Goal: Browse casually: Explore the website without a specific task or goal

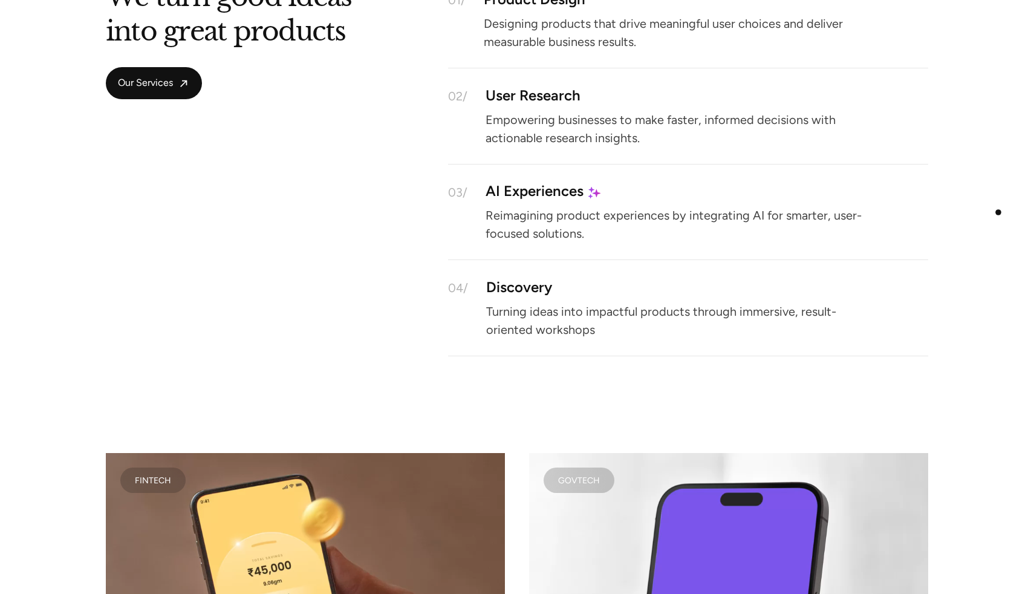
scroll to position [1743, 0]
click at [998, 212] on div "We turn good ideas into great products Our Services 01/ Product Design Designin…" at bounding box center [517, 170] width 1034 height 369
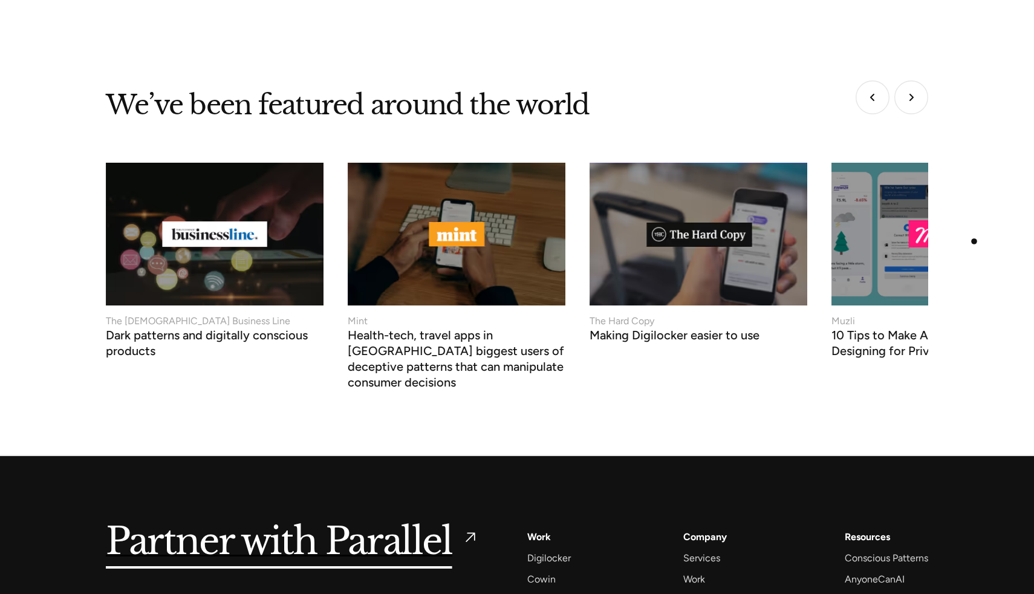
scroll to position [5106, 0]
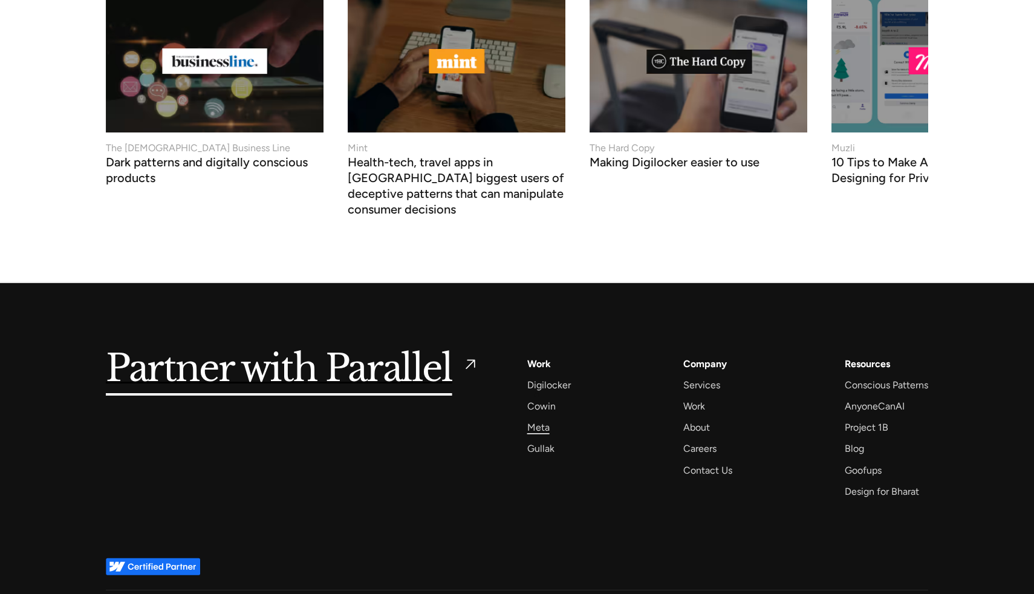
click at [536, 419] on div "Meta" at bounding box center [538, 427] width 22 height 16
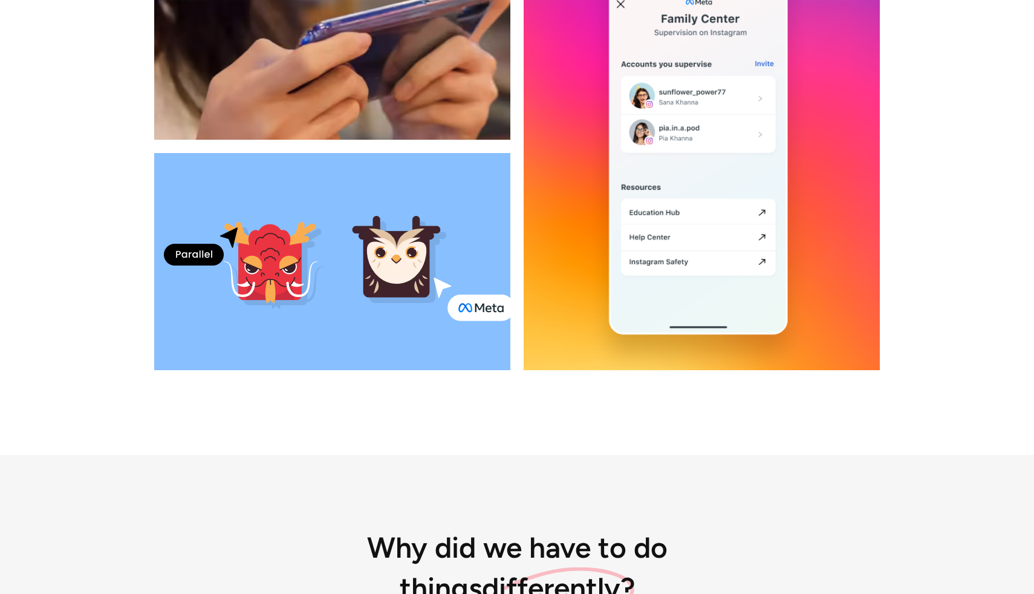
click at [953, 394] on div at bounding box center [517, 145] width 1034 height 617
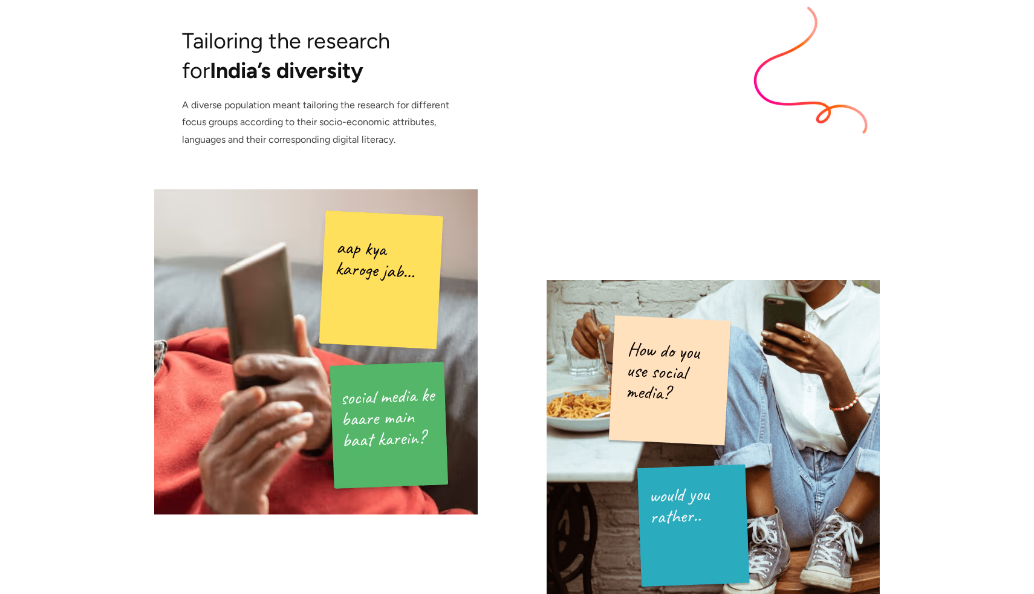
scroll to position [3771, 0]
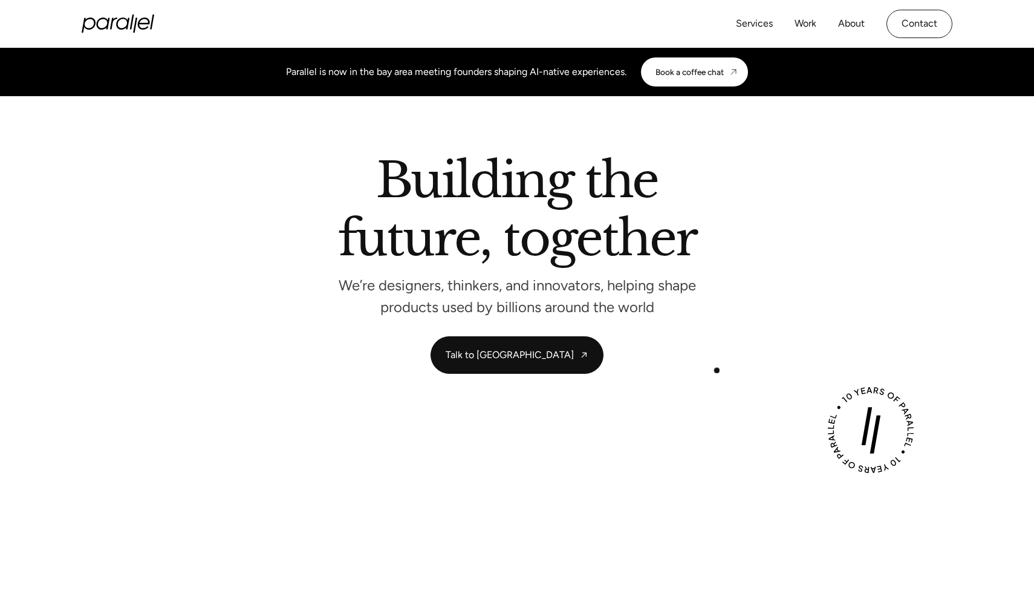
click at [713, 366] on div "Building the future, together We’re designers, thinkers, and innovators, helpin…" at bounding box center [517, 265] width 822 height 217
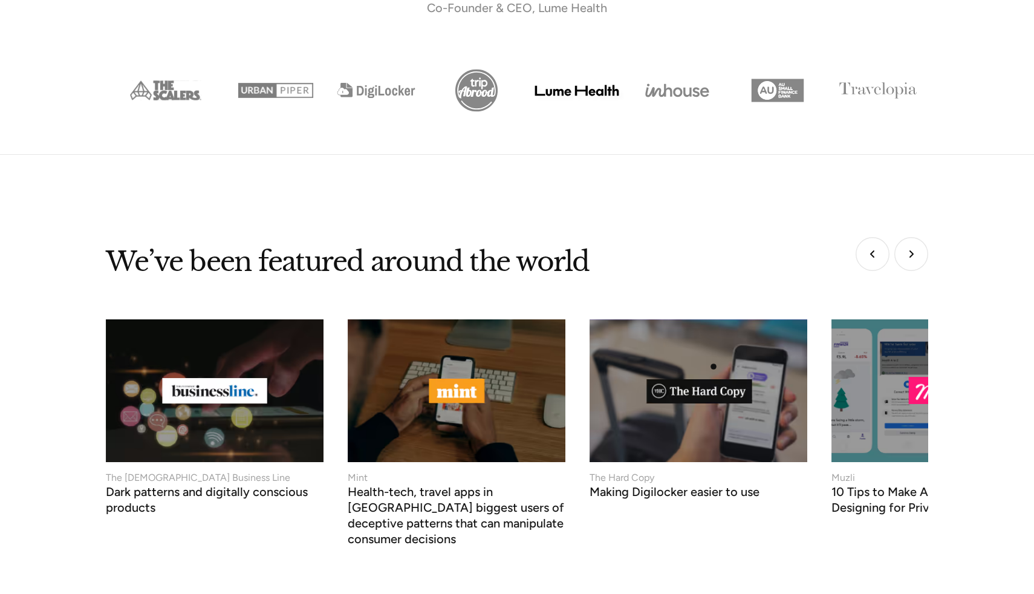
scroll to position [5106, 0]
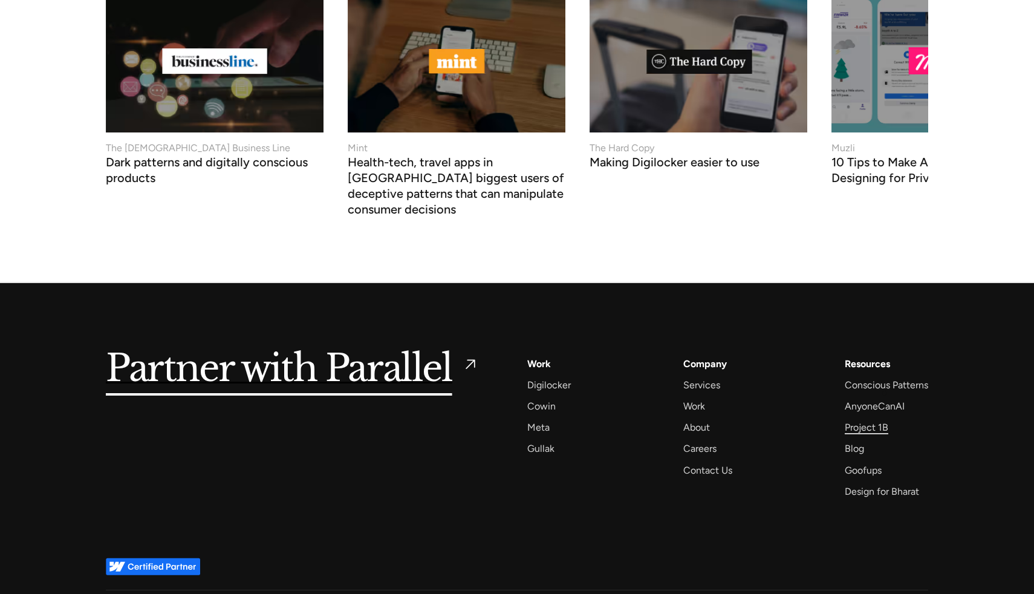
click at [883, 419] on div "Project 1B" at bounding box center [867, 427] width 44 height 16
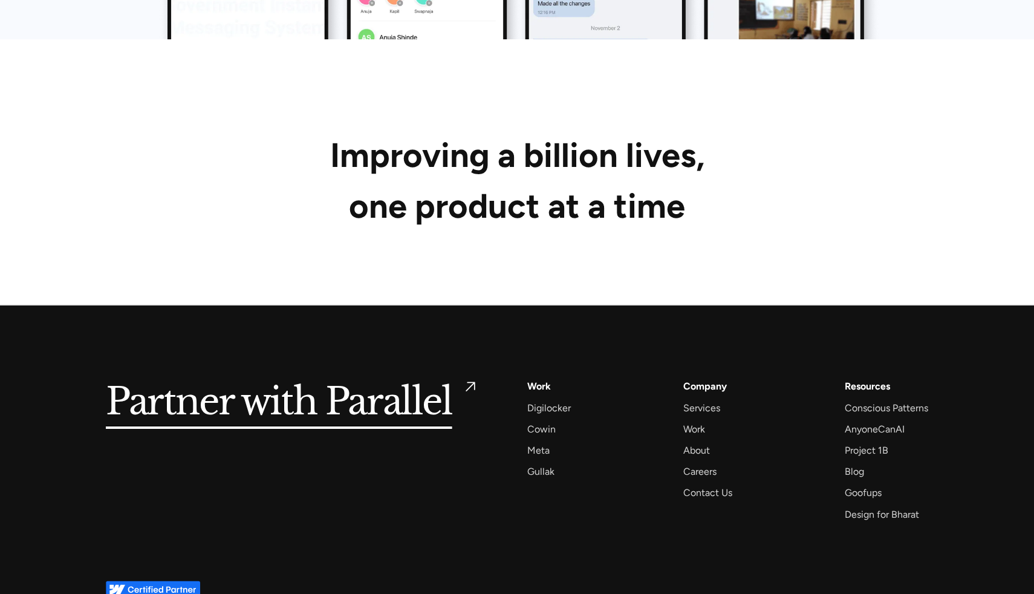
scroll to position [6228, 0]
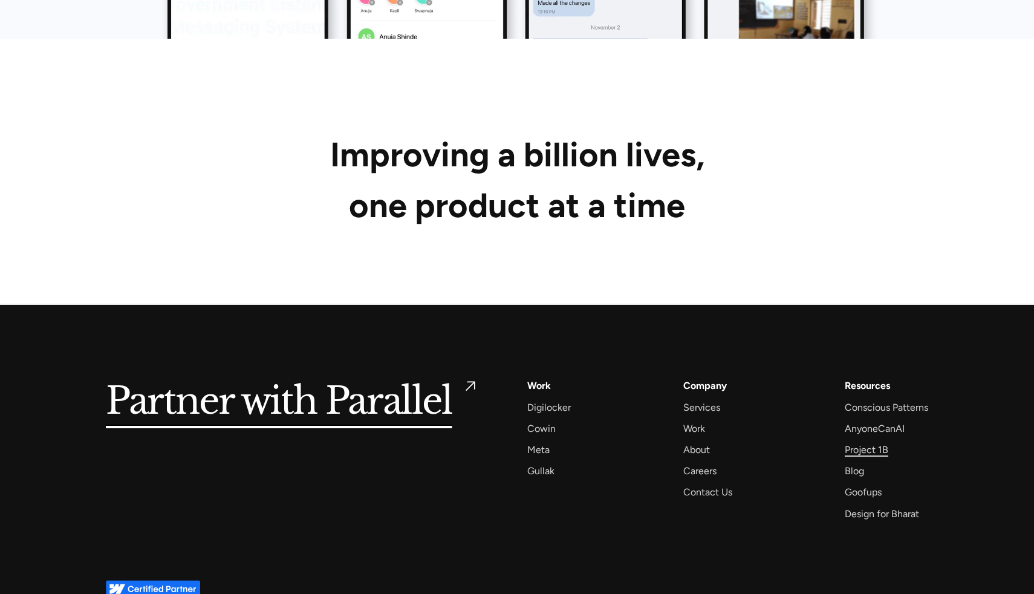
click at [871, 441] on div "Project 1B" at bounding box center [867, 449] width 44 height 16
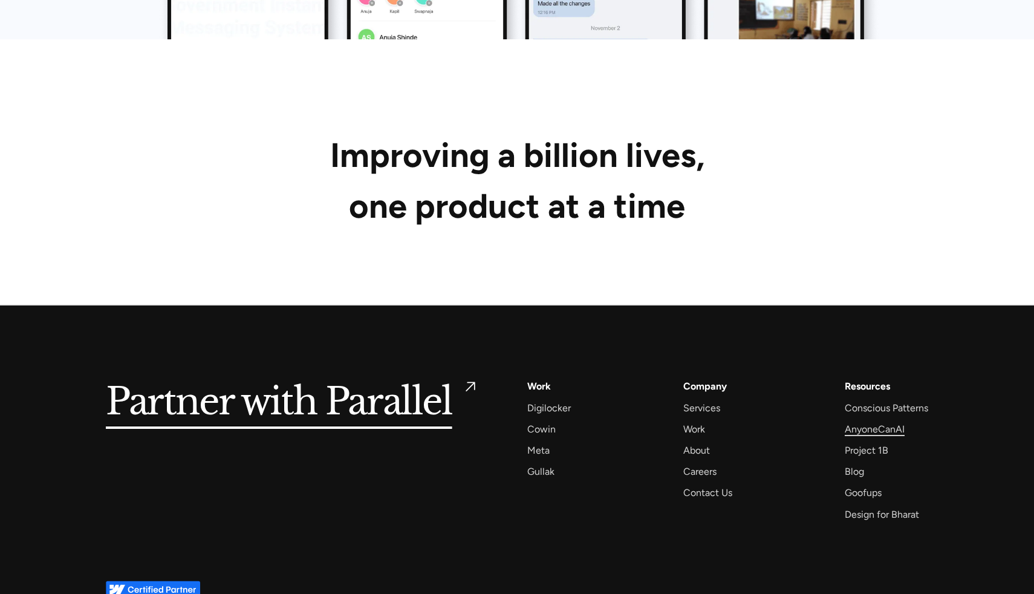
scroll to position [6228, 0]
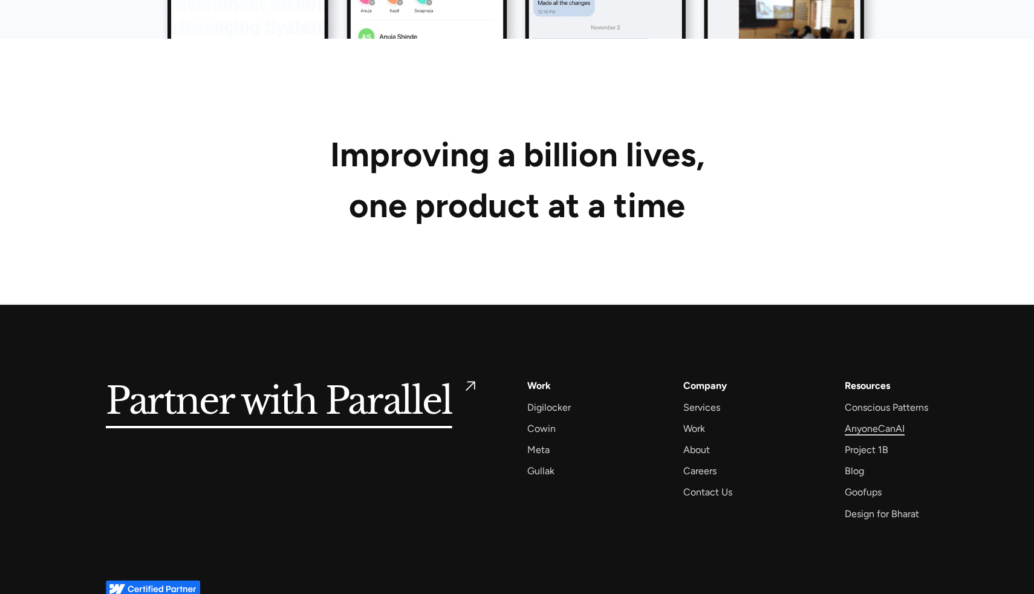
click at [891, 420] on div "AnyoneCanAI" at bounding box center [875, 428] width 60 height 16
click at [886, 399] on div "Conscious Patterns" at bounding box center [886, 407] width 83 height 16
click at [871, 484] on div "Goofups" at bounding box center [863, 492] width 37 height 16
